Goal: Task Accomplishment & Management: Complete application form

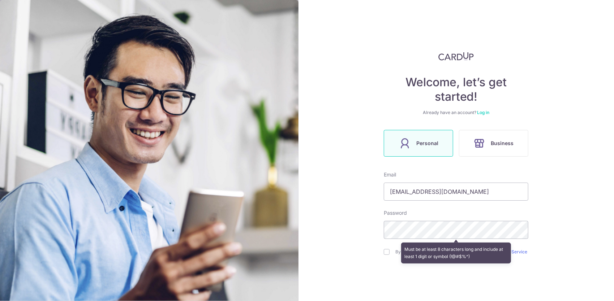
scroll to position [37, 0]
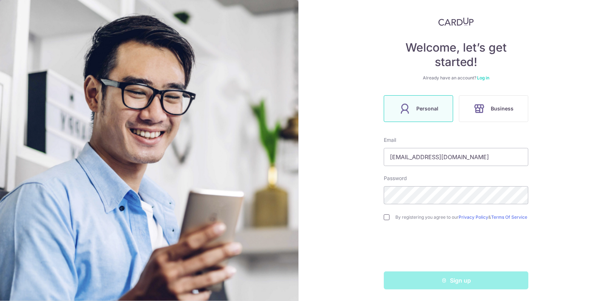
click at [384, 216] on input "checkbox" at bounding box center [387, 218] width 6 height 6
checkbox input "true"
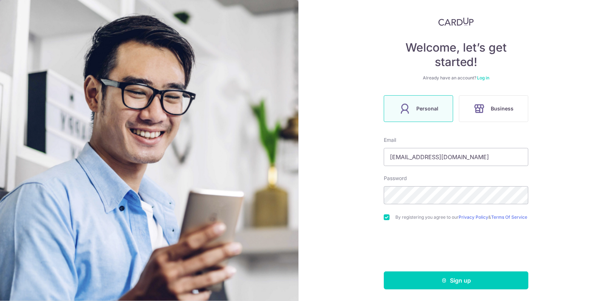
click at [485, 77] on link "Log in" at bounding box center [483, 77] width 12 height 5
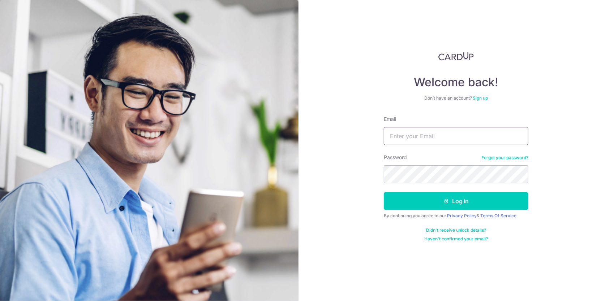
click at [433, 130] on input "Email" at bounding box center [456, 136] width 144 height 18
type input "wgwi@hotmail.com"
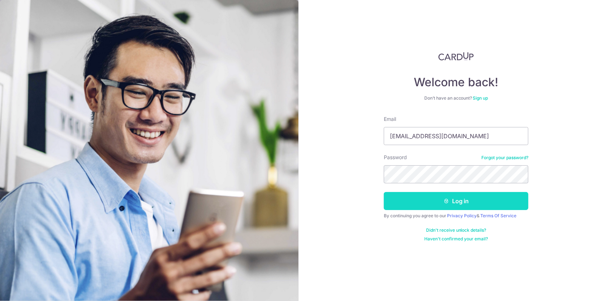
click at [446, 197] on button "Log in" at bounding box center [456, 201] width 144 height 18
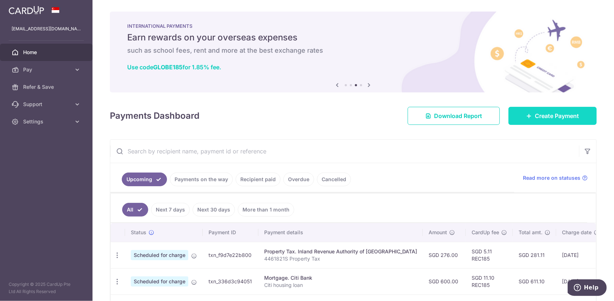
click at [550, 117] on span "Create Payment" at bounding box center [557, 116] width 44 height 9
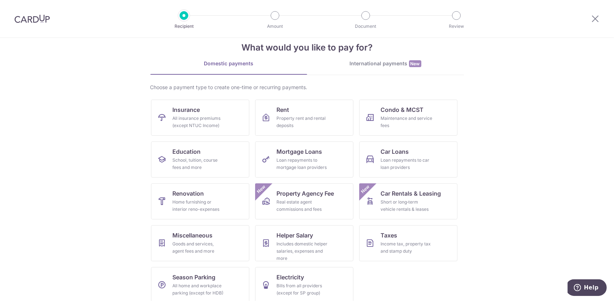
scroll to position [22, 0]
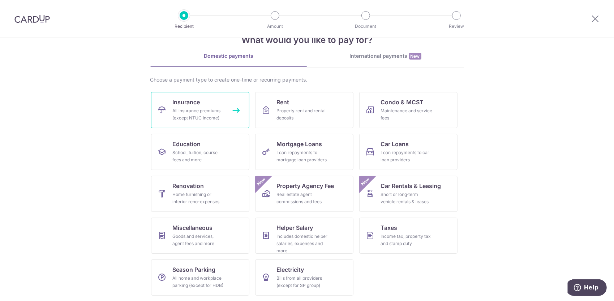
click at [184, 109] on div "All insurance premiums (except NTUC Income)" at bounding box center [199, 114] width 52 height 14
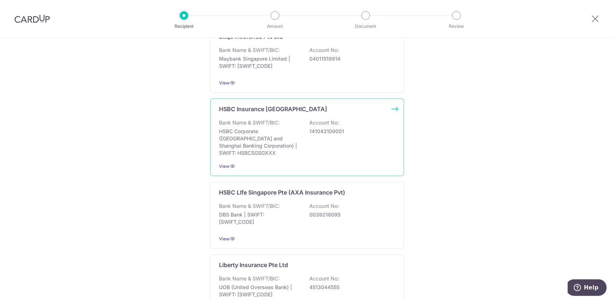
scroll to position [506, 0]
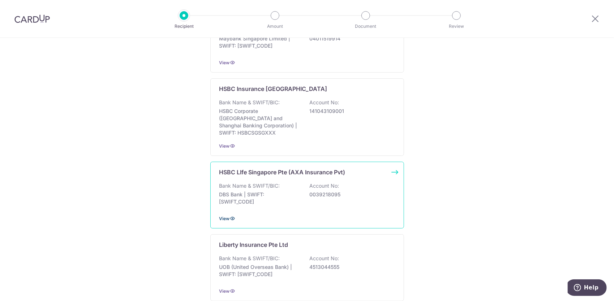
click at [231, 216] on icon at bounding box center [233, 219] width 6 height 6
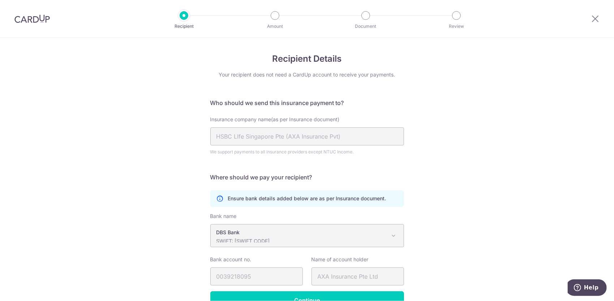
scroll to position [42, 0]
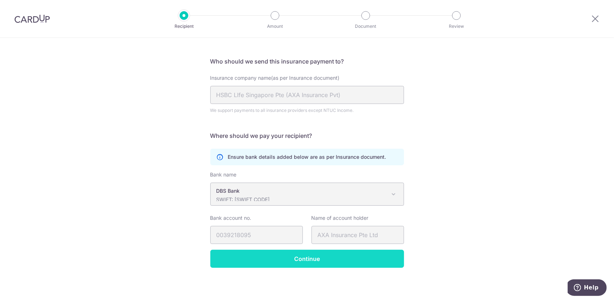
click at [310, 260] on input "Continue" at bounding box center [307, 259] width 194 height 18
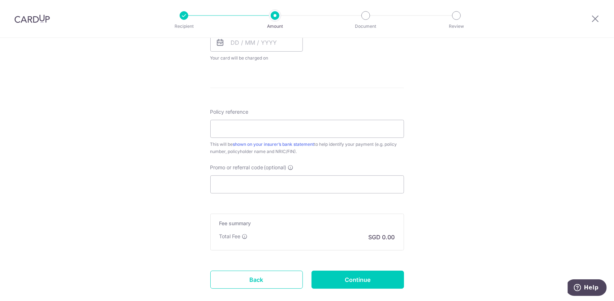
scroll to position [389, 0]
